Goal: Transaction & Acquisition: Purchase product/service

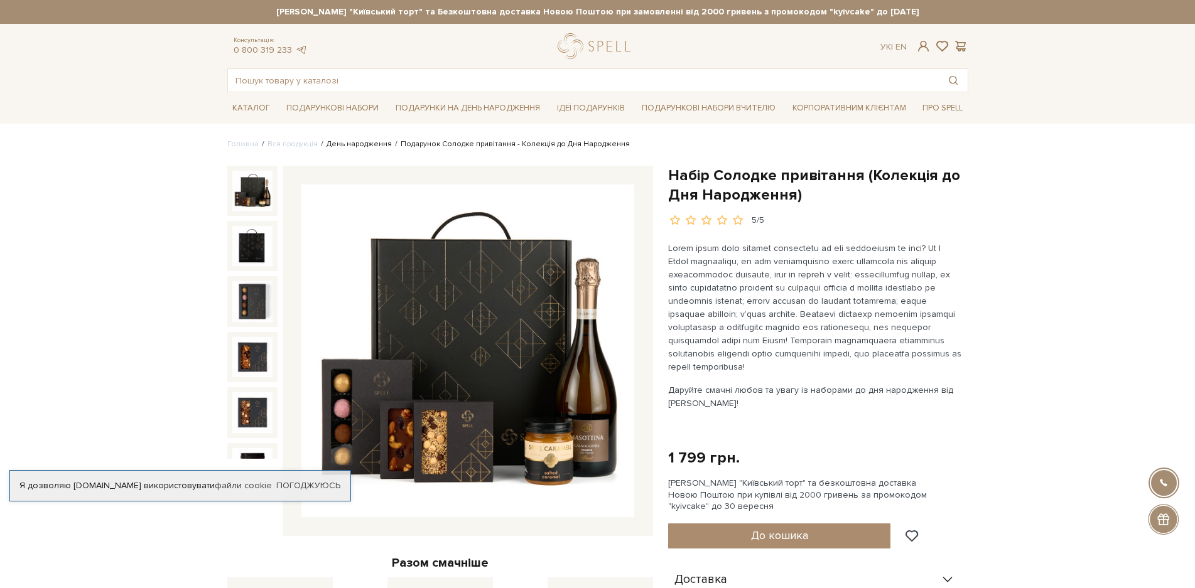
click at [344, 142] on link "День народження" at bounding box center [358, 143] width 65 height 9
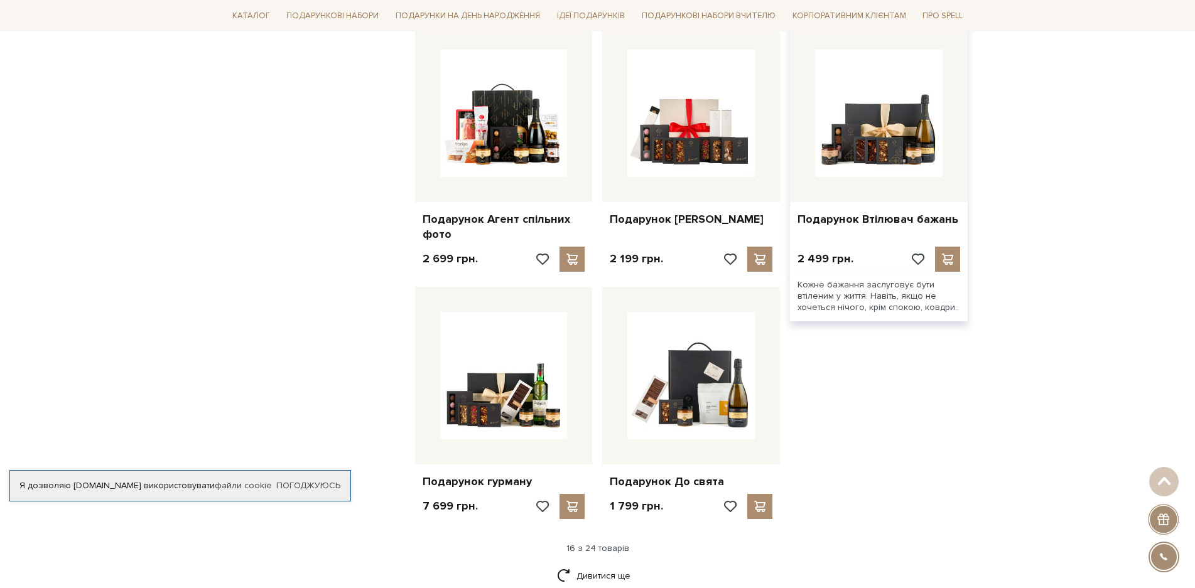
scroll to position [1381, 0]
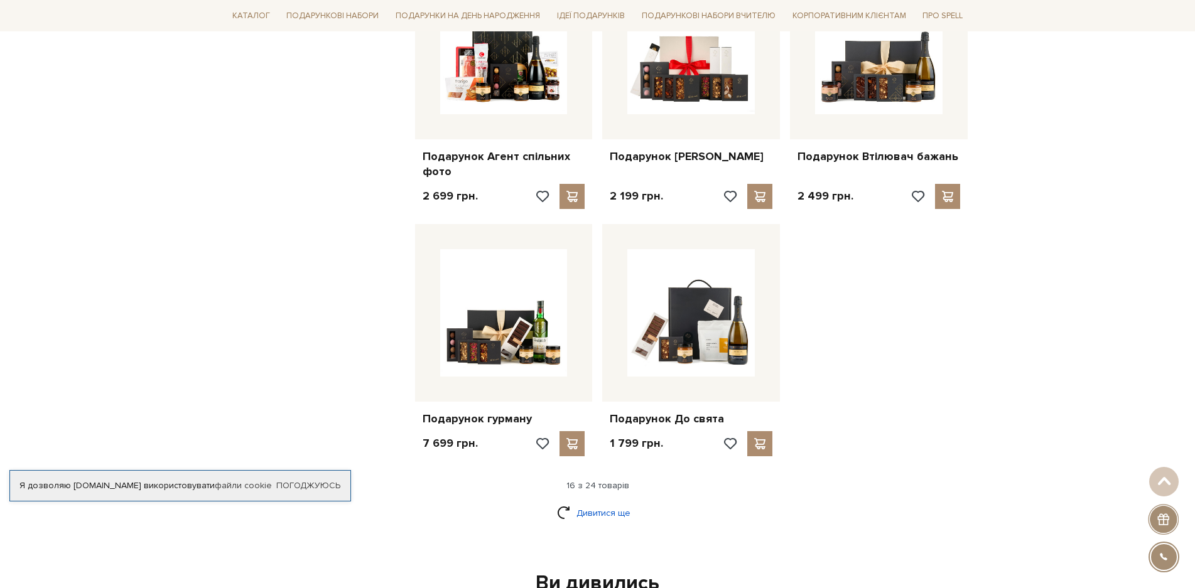
click at [573, 502] on link "Дивитися ще" at bounding box center [598, 513] width 82 height 22
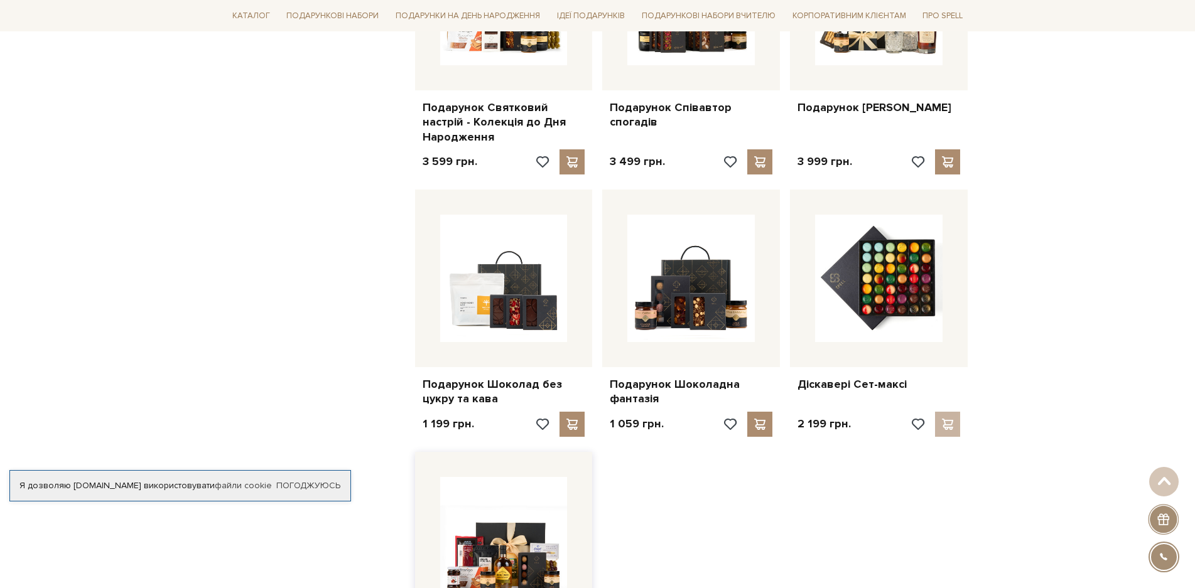
scroll to position [2072, 0]
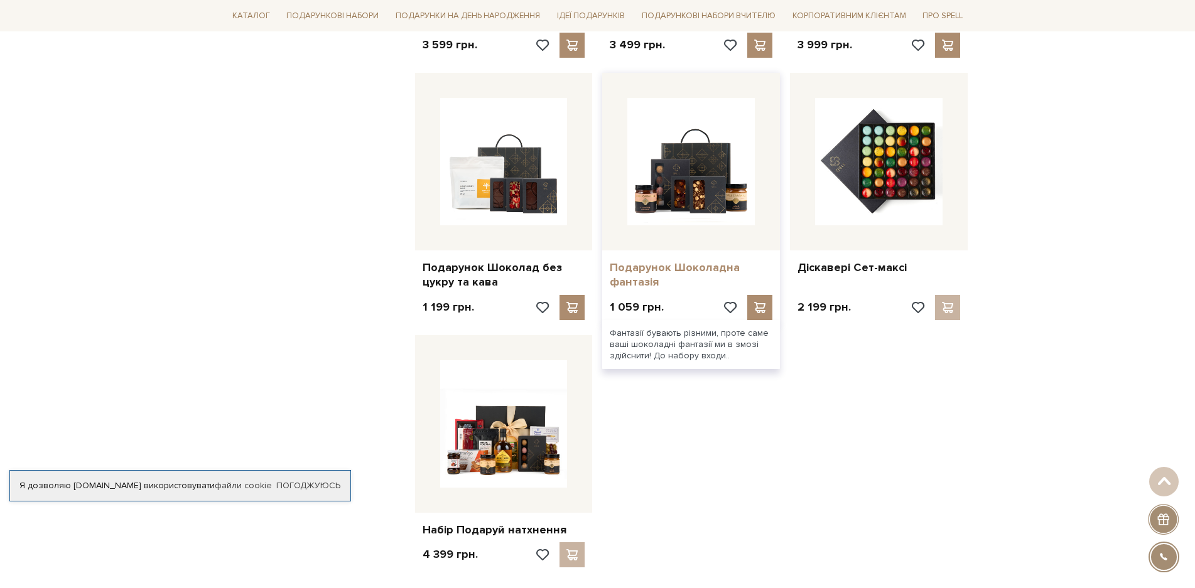
click at [665, 261] on link "Подарунок Шоколадна фантазія" at bounding box center [691, 276] width 163 height 30
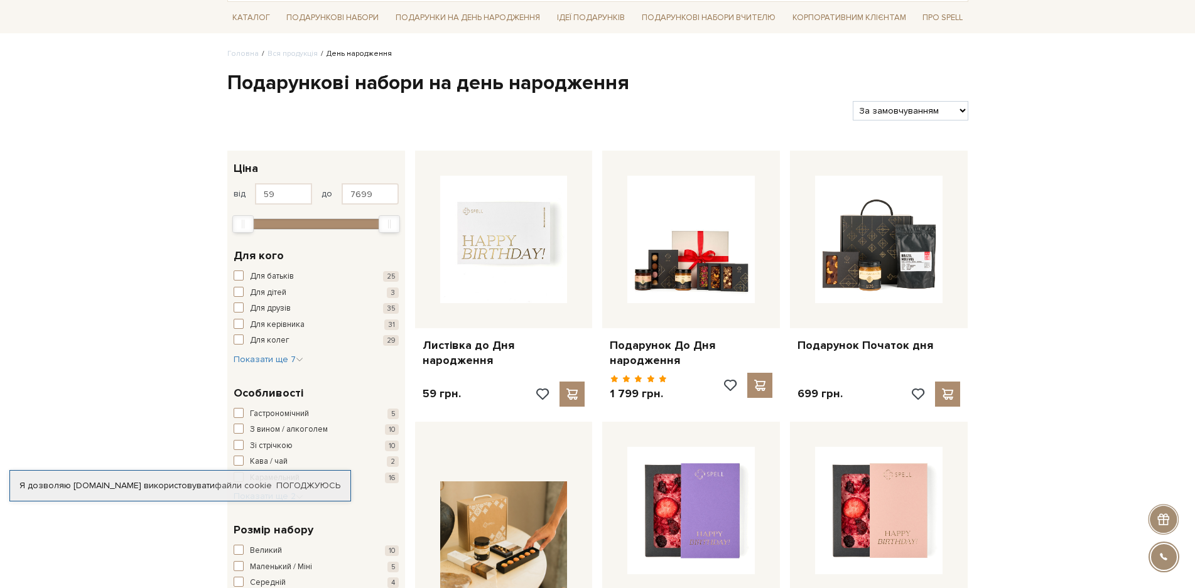
scroll to position [251, 0]
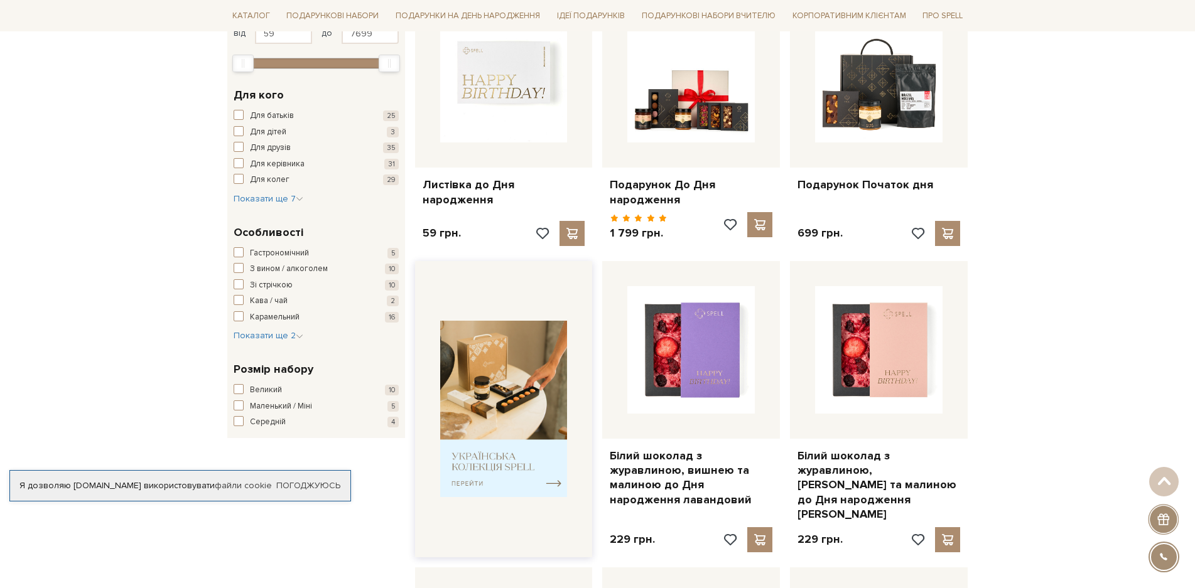
click at [532, 463] on img at bounding box center [503, 409] width 127 height 176
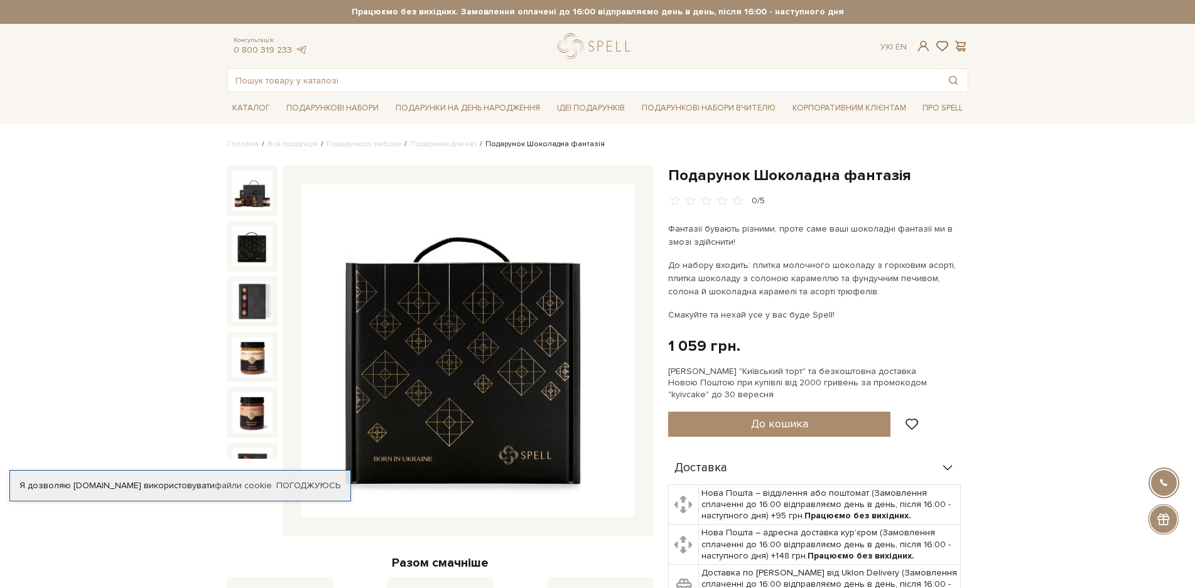
click at [257, 243] on img at bounding box center [252, 246] width 40 height 40
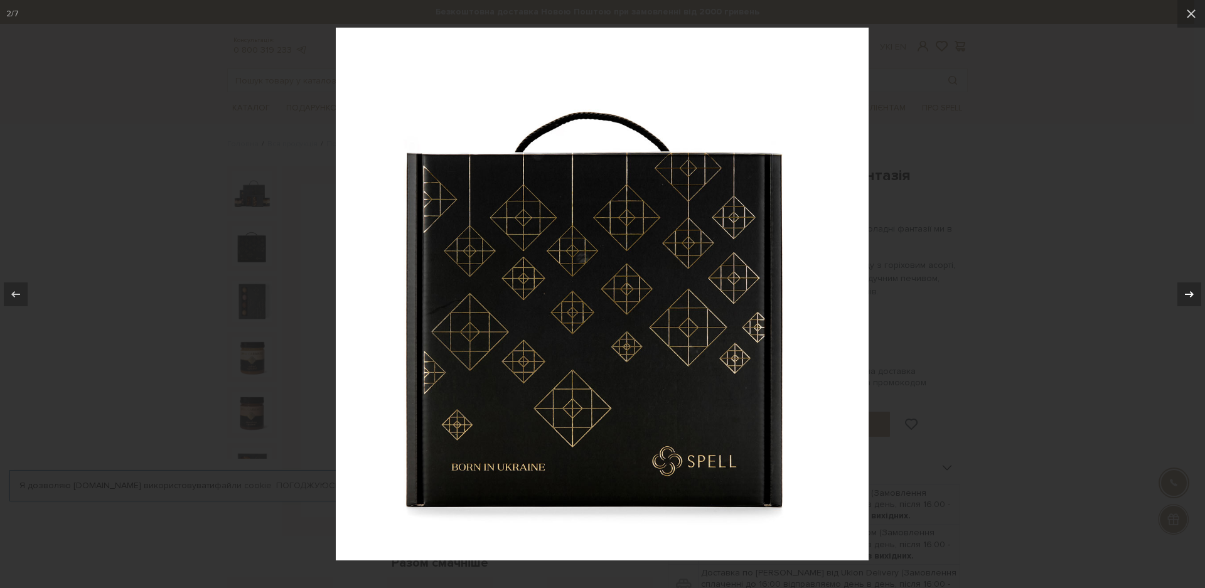
click at [1183, 293] on icon at bounding box center [1189, 294] width 15 height 15
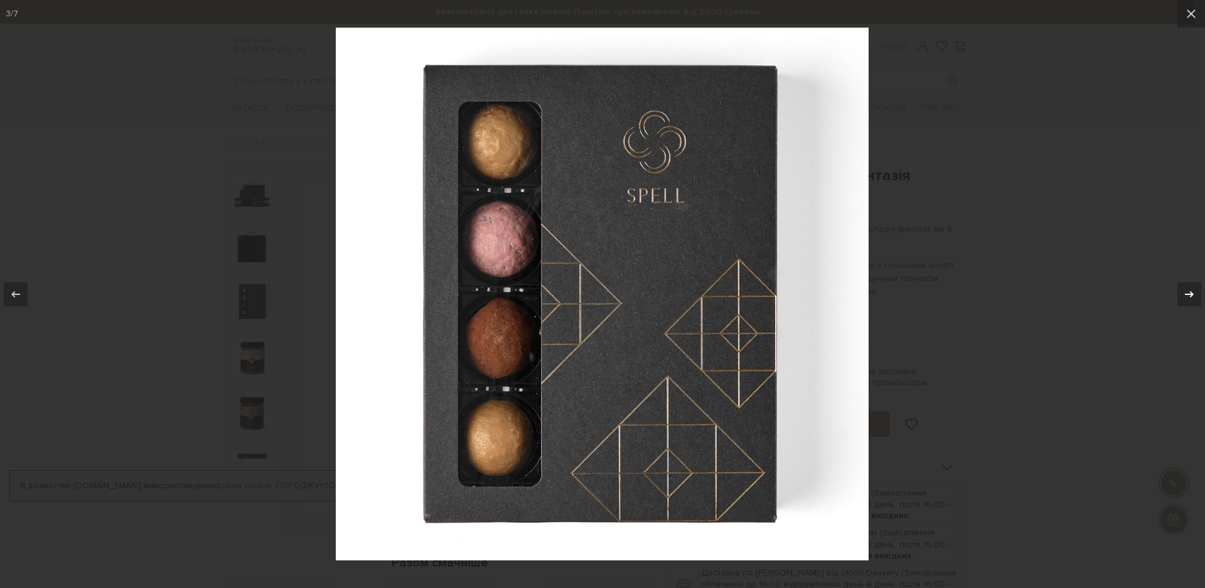
click at [1184, 291] on icon at bounding box center [1189, 294] width 15 height 15
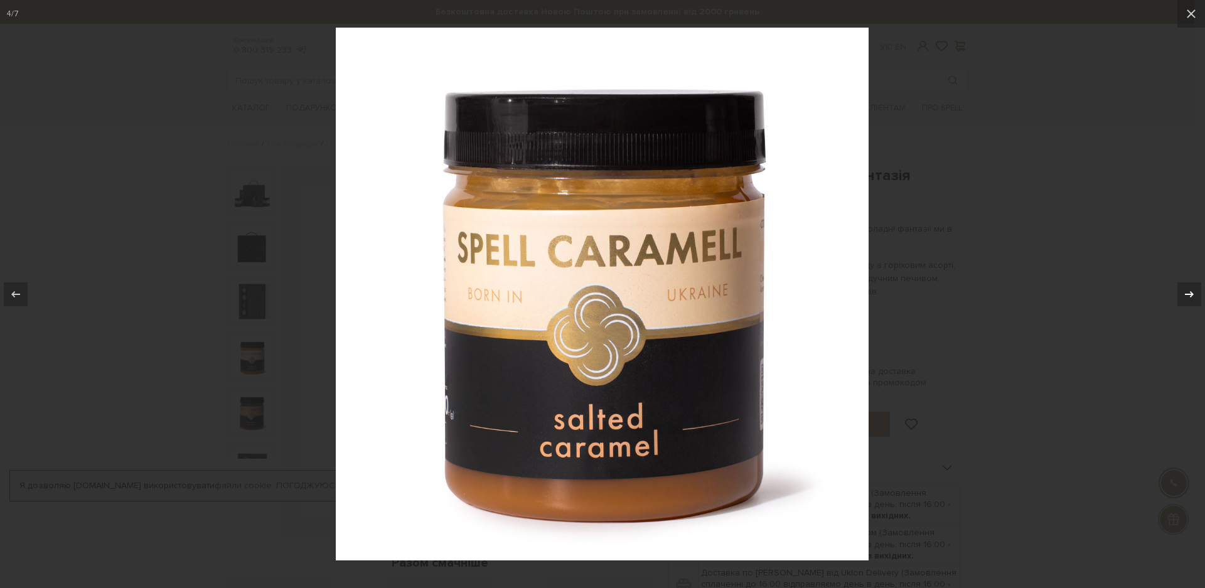
click at [1184, 291] on icon at bounding box center [1189, 294] width 15 height 15
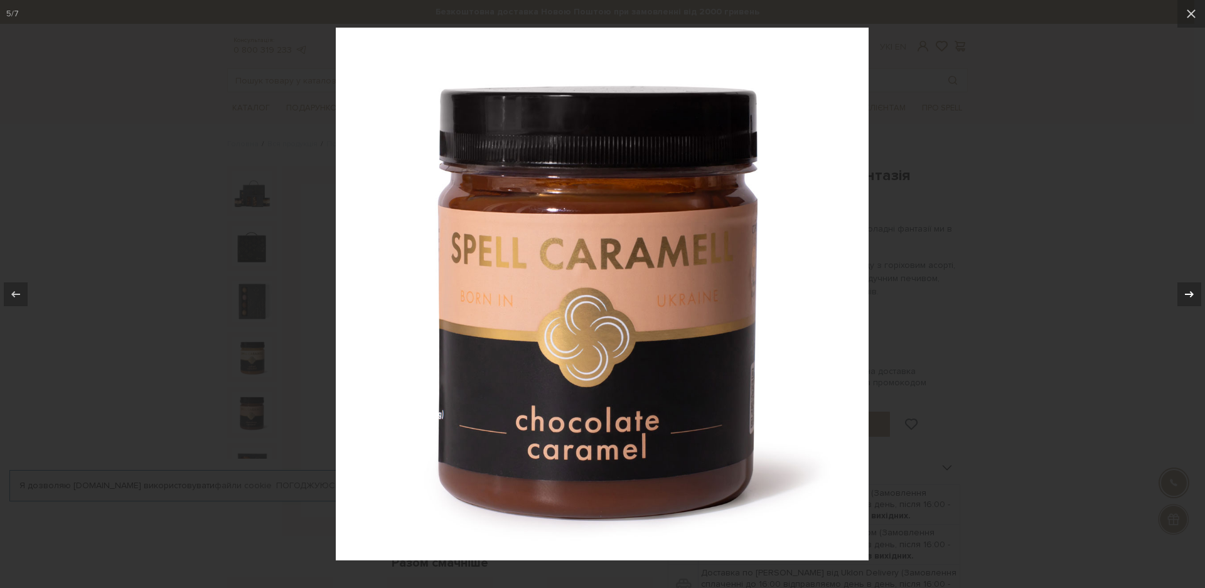
click at [1184, 291] on icon at bounding box center [1189, 294] width 15 height 15
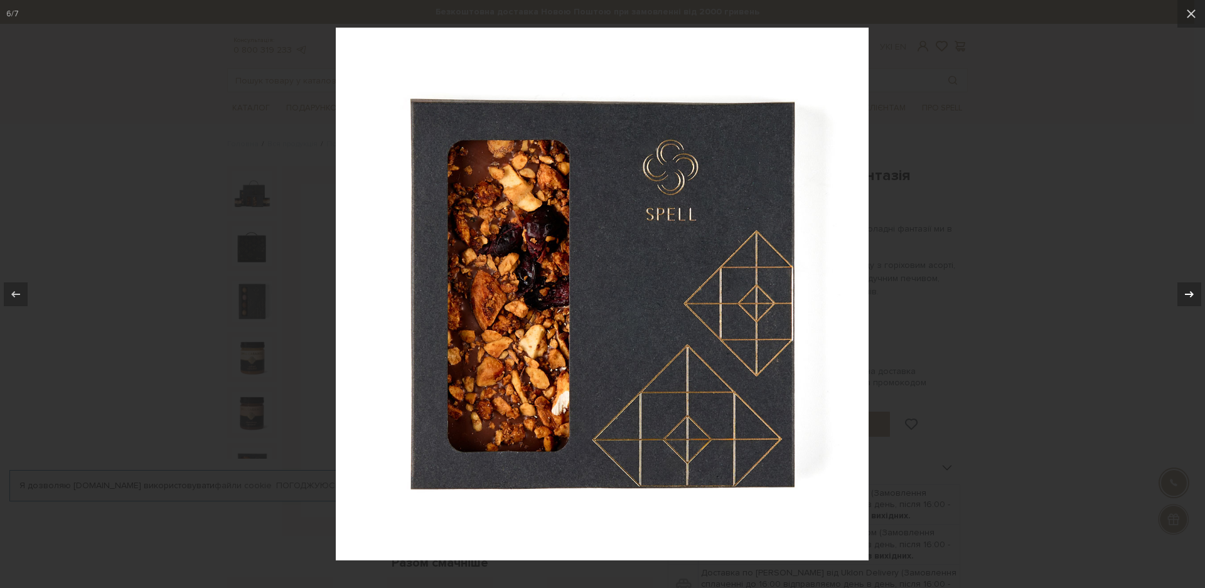
click at [1184, 291] on icon at bounding box center [1189, 294] width 15 height 15
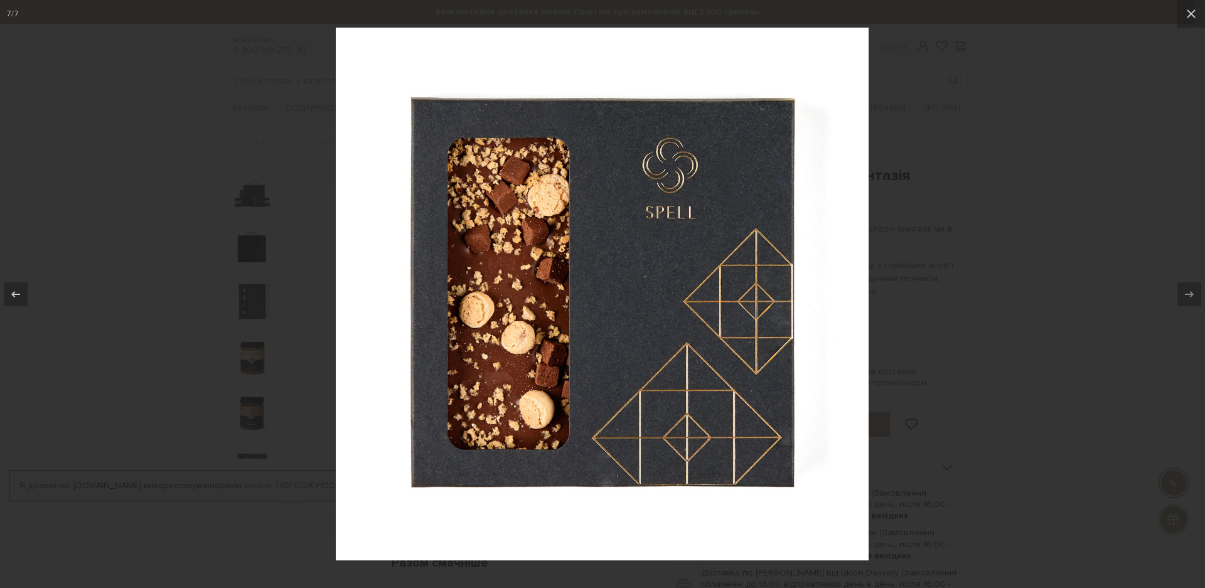
click at [1184, 291] on icon at bounding box center [1189, 294] width 15 height 15
click at [1019, 132] on div at bounding box center [602, 294] width 1205 height 588
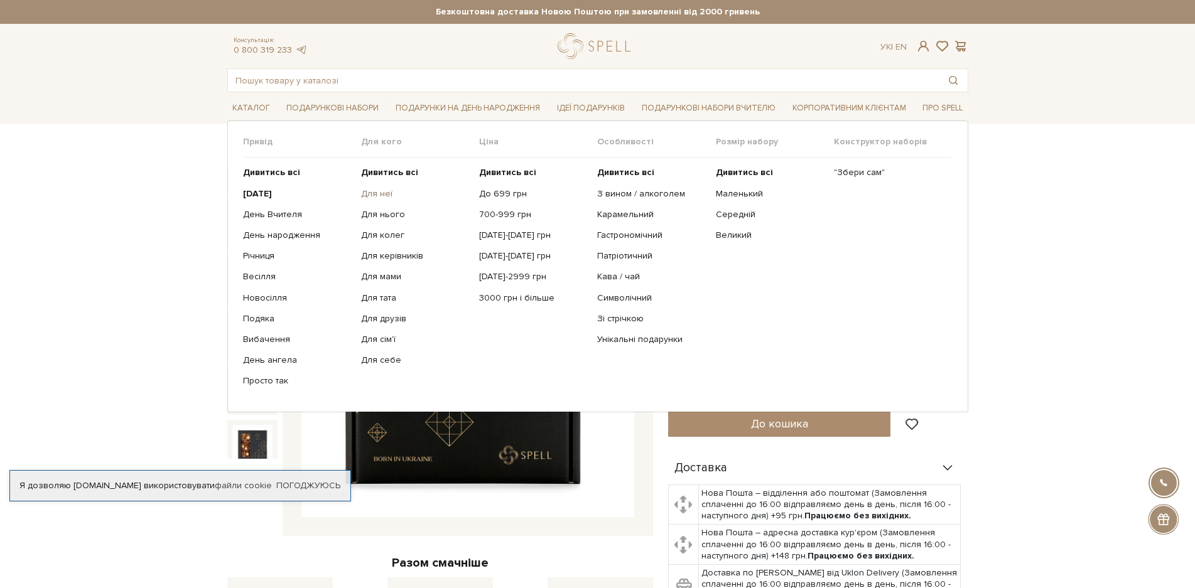
click at [374, 191] on link "Для неї" at bounding box center [415, 193] width 109 height 11
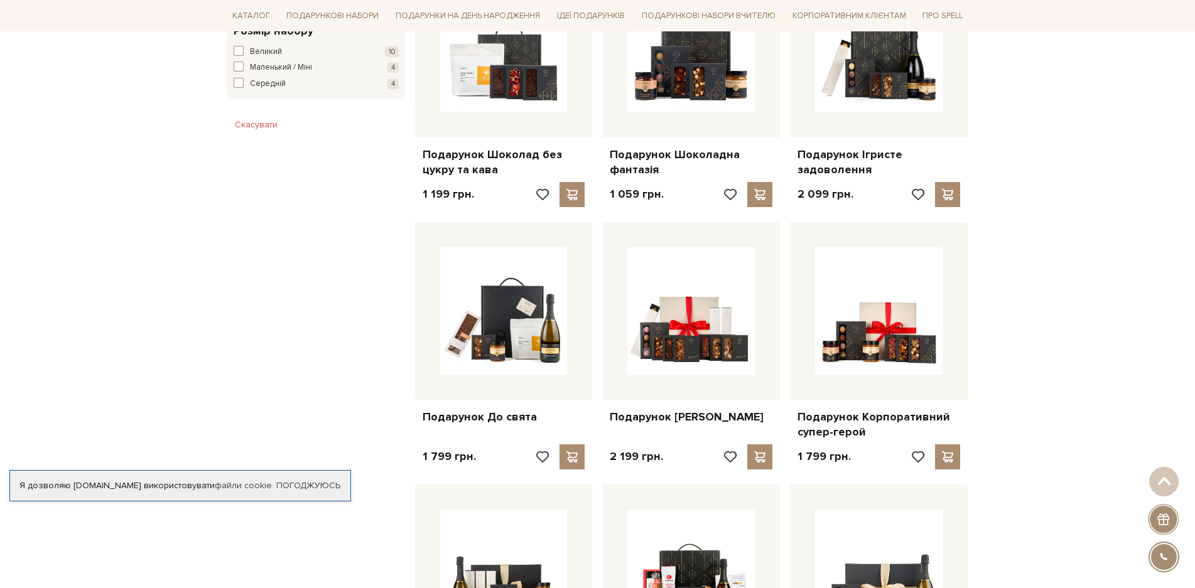
scroll to position [753, 0]
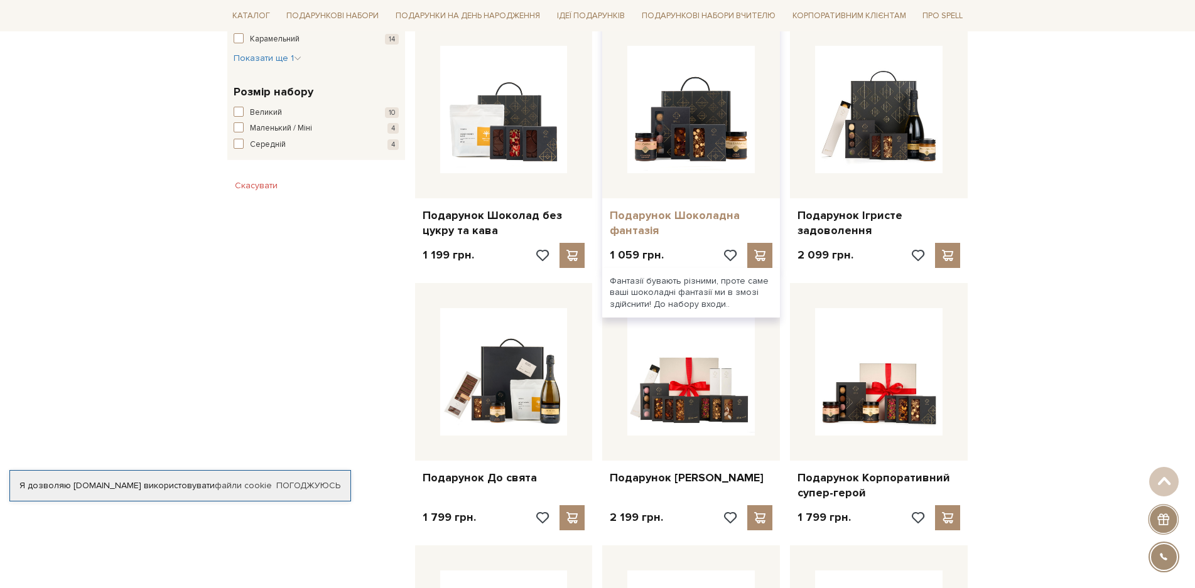
click at [655, 208] on link "Подарунок Шоколадна фантазія" at bounding box center [691, 223] width 163 height 30
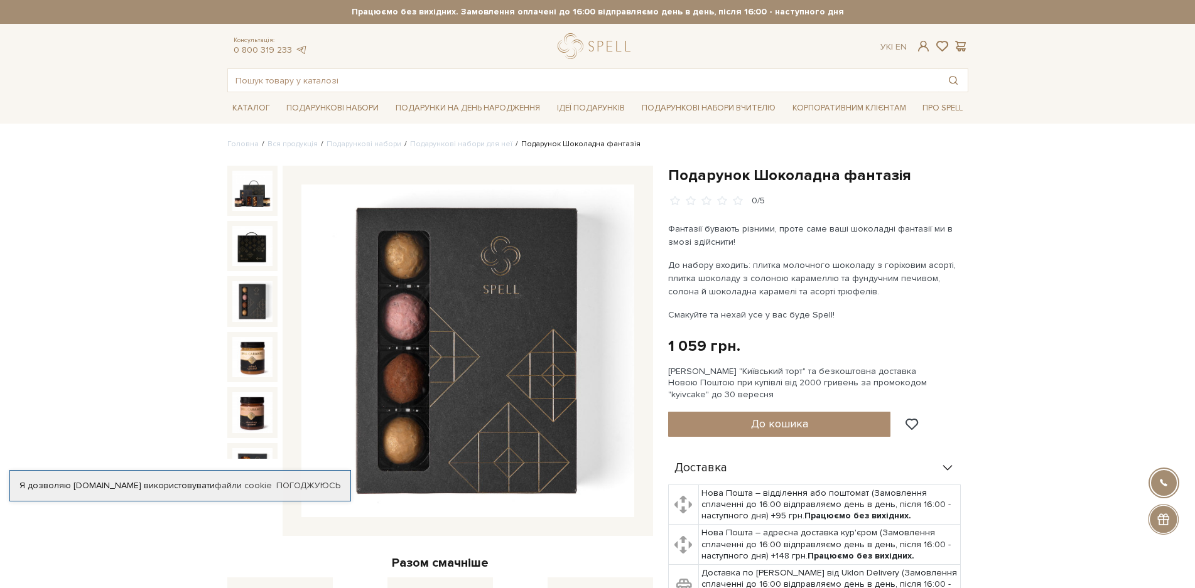
click at [257, 291] on img at bounding box center [252, 301] width 40 height 40
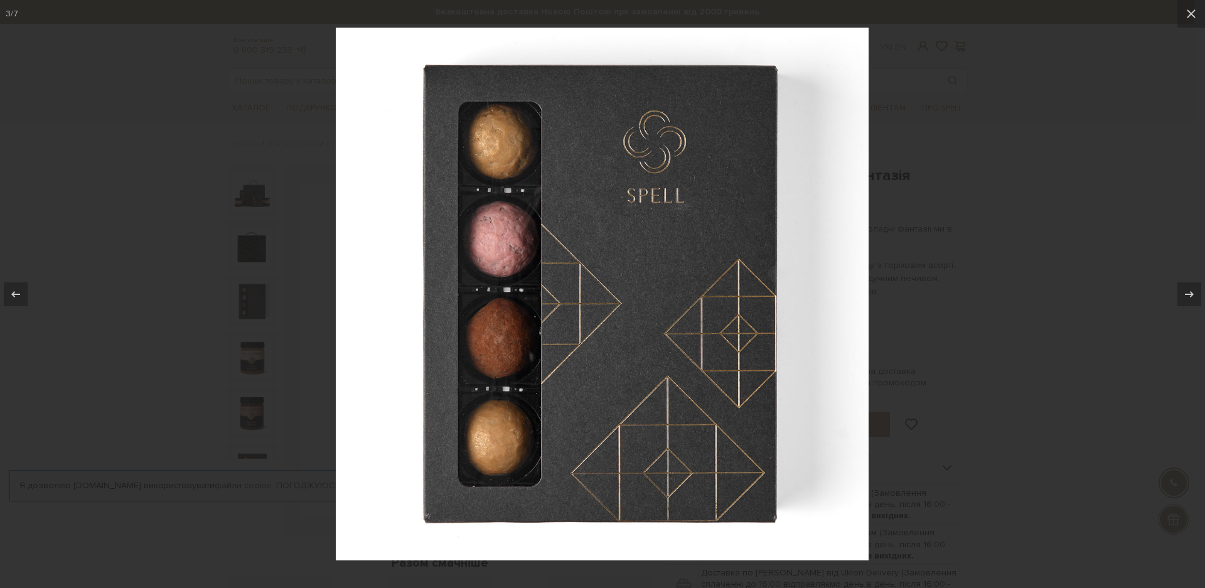
click at [141, 303] on div at bounding box center [602, 294] width 1205 height 588
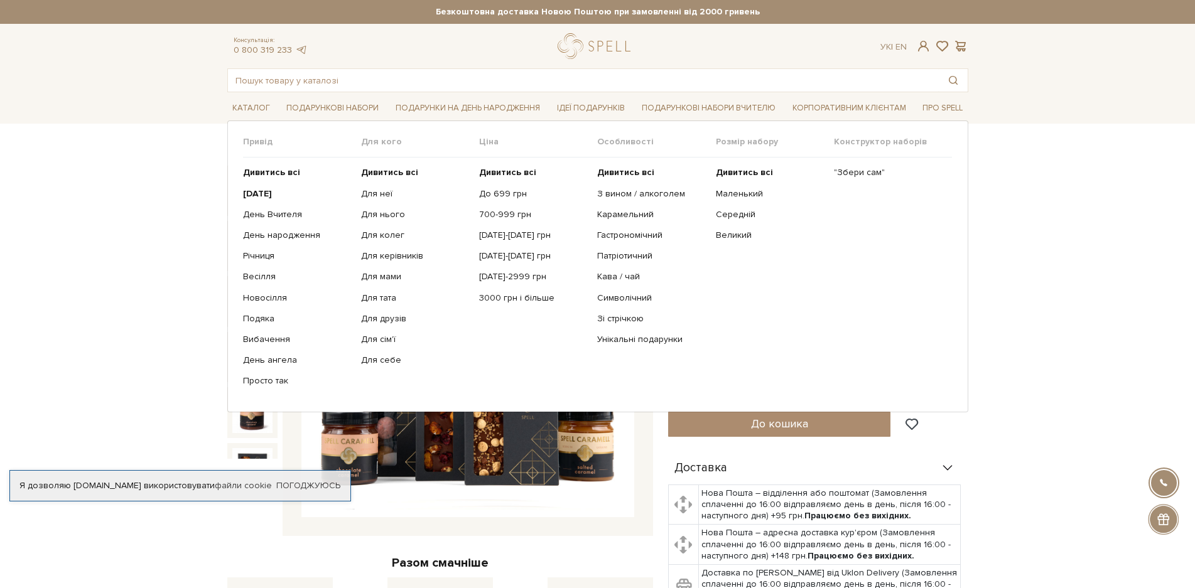
scroll to position [126, 0]
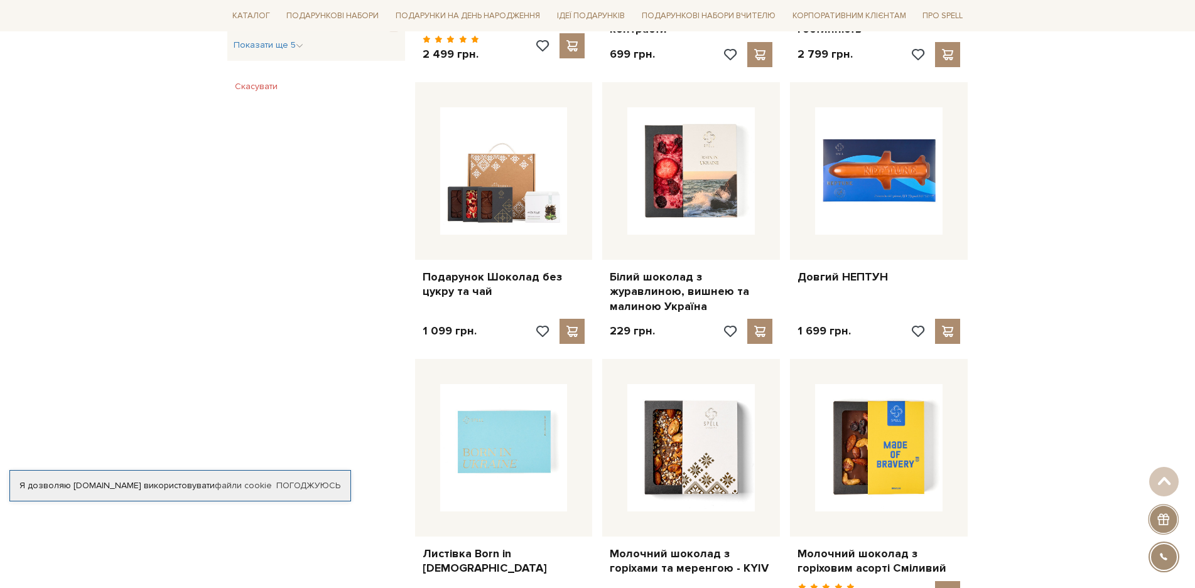
scroll to position [942, 0]
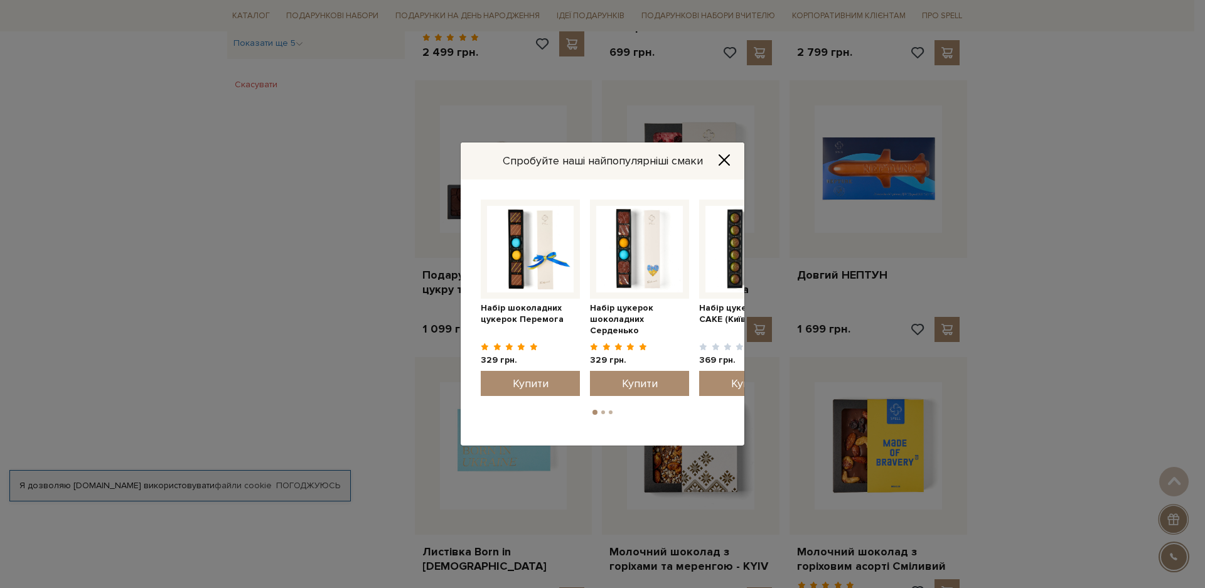
click at [716, 159] on button "Close" at bounding box center [724, 160] width 20 height 14
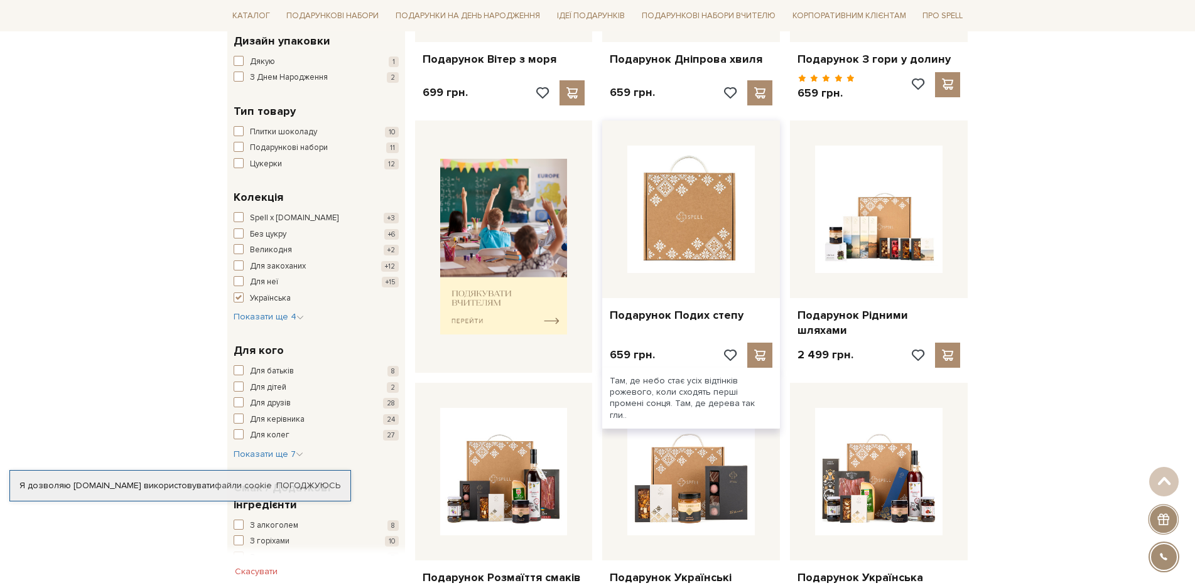
scroll to position [0, 0]
